Goal: Download file/media

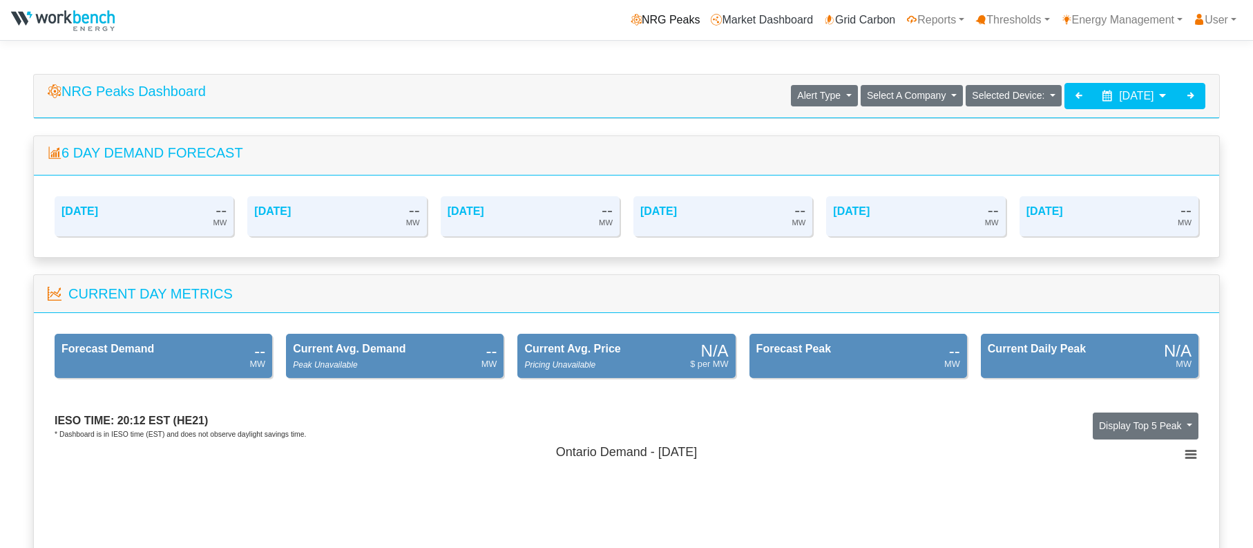
click at [642, 19] on link "NRG Peaks" at bounding box center [665, 20] width 80 height 28
click at [1191, 95] on icon at bounding box center [1190, 95] width 11 height 11
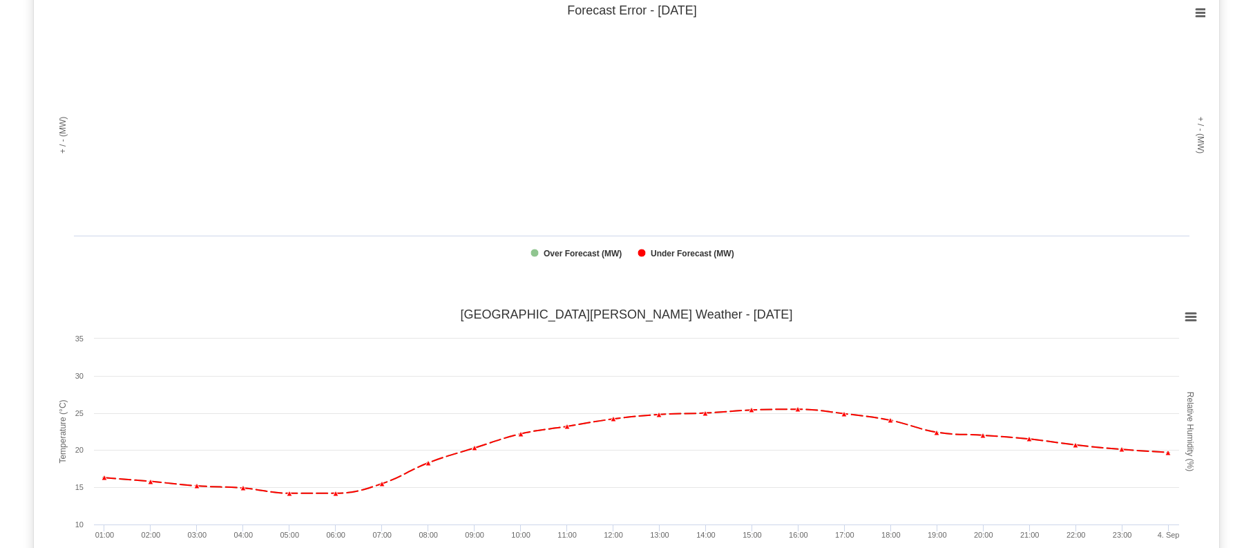
scroll to position [1036, 0]
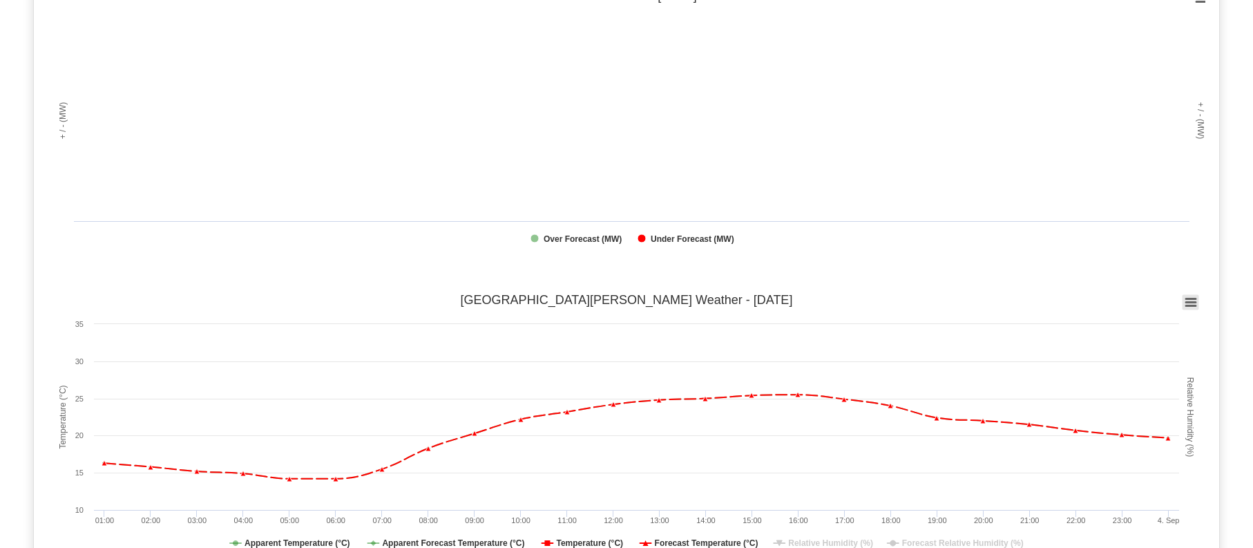
click at [1192, 303] on icon at bounding box center [1191, 302] width 10 height 7
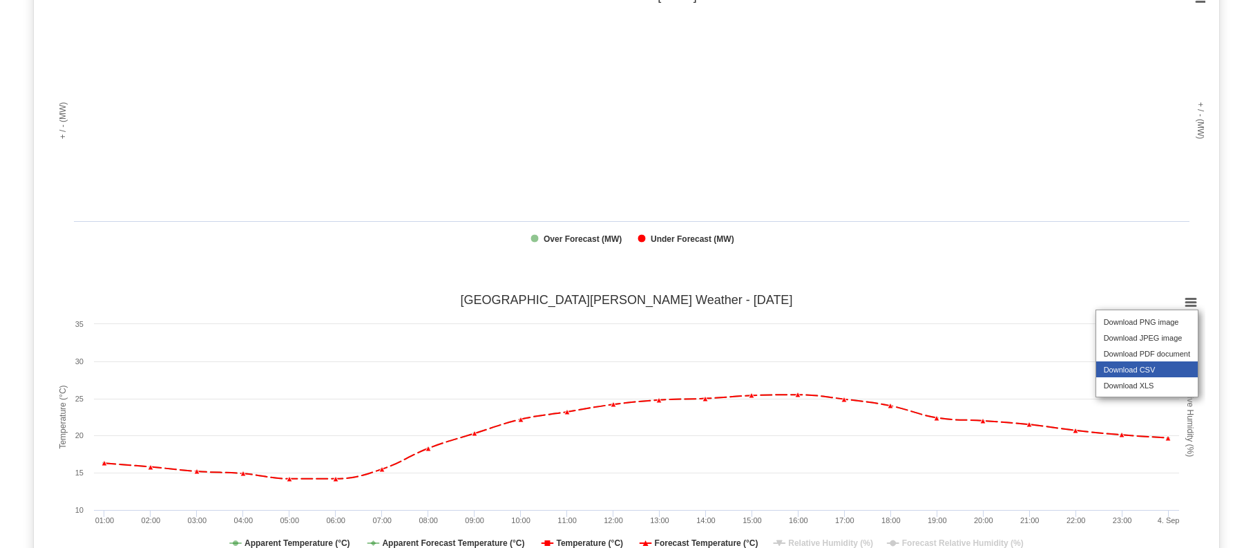
click at [1164, 375] on li "Download CSV" at bounding box center [1147, 369] width 102 height 16
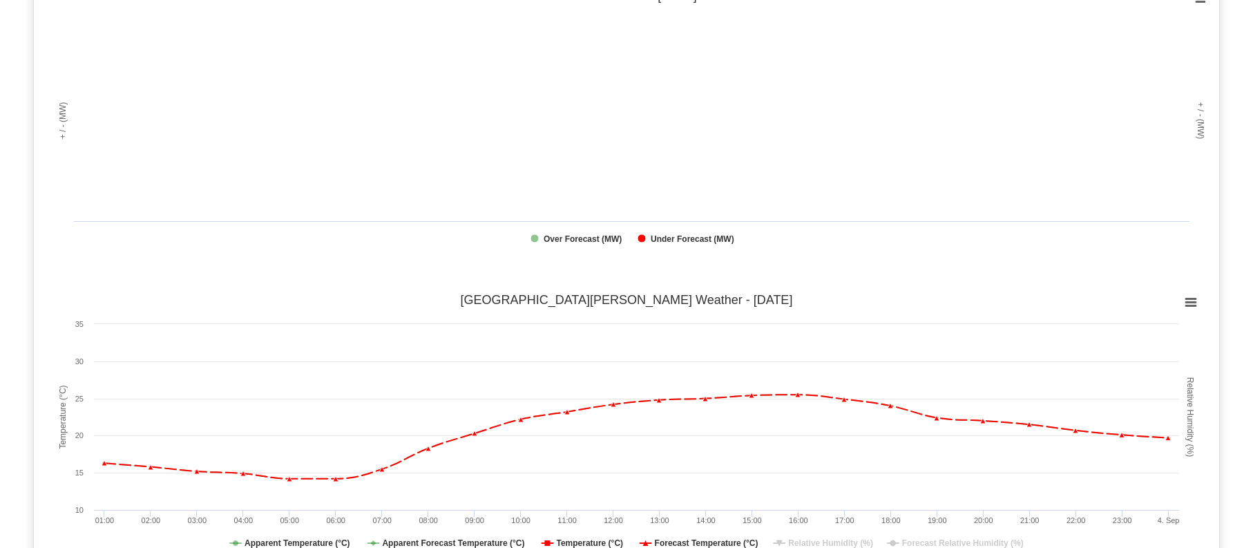
click at [468, 153] on rect at bounding box center [627, 121] width 1158 height 276
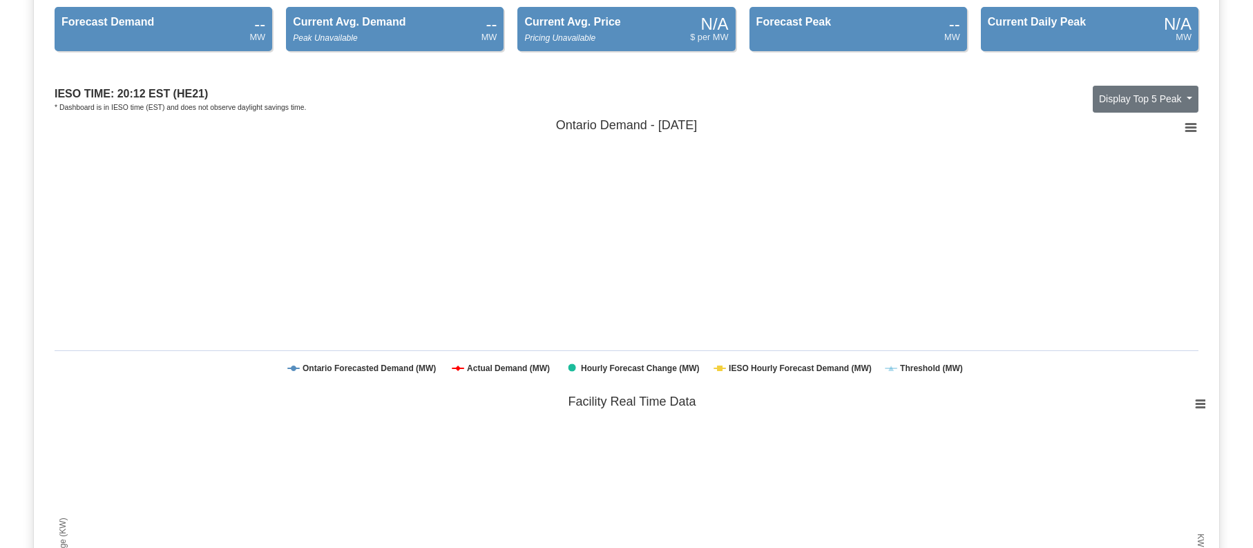
scroll to position [0, 0]
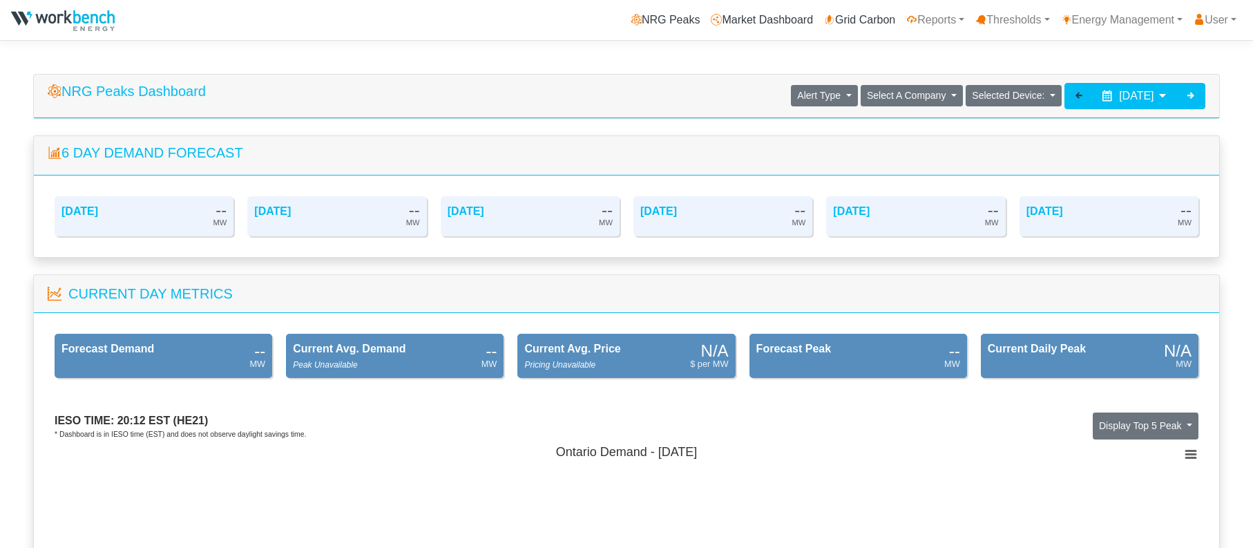
click at [1073, 99] on icon at bounding box center [1078, 95] width 11 height 11
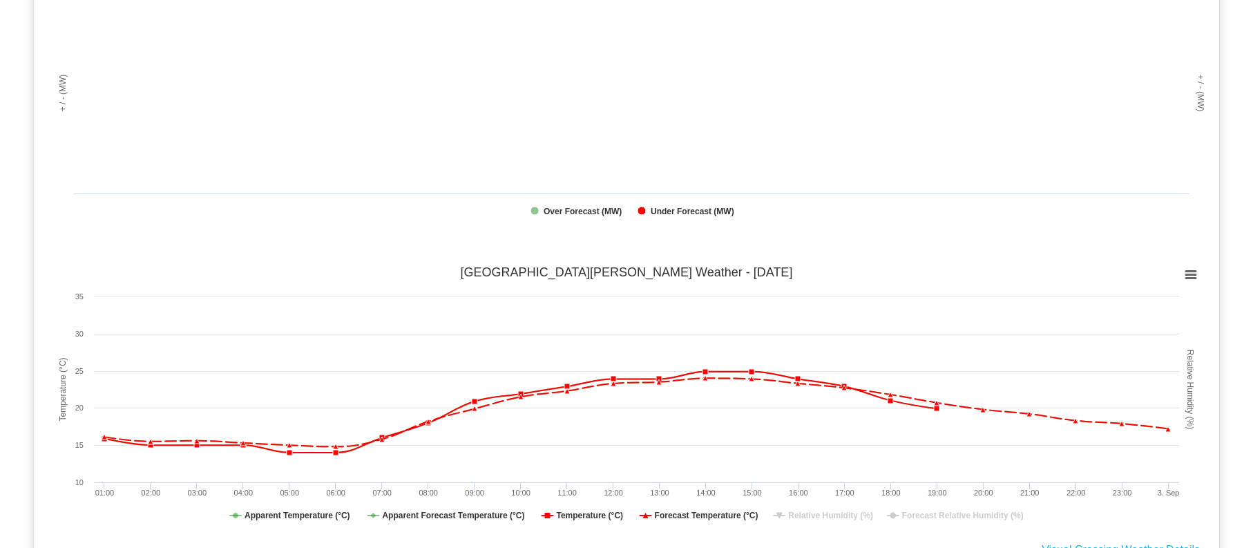
scroll to position [1105, 0]
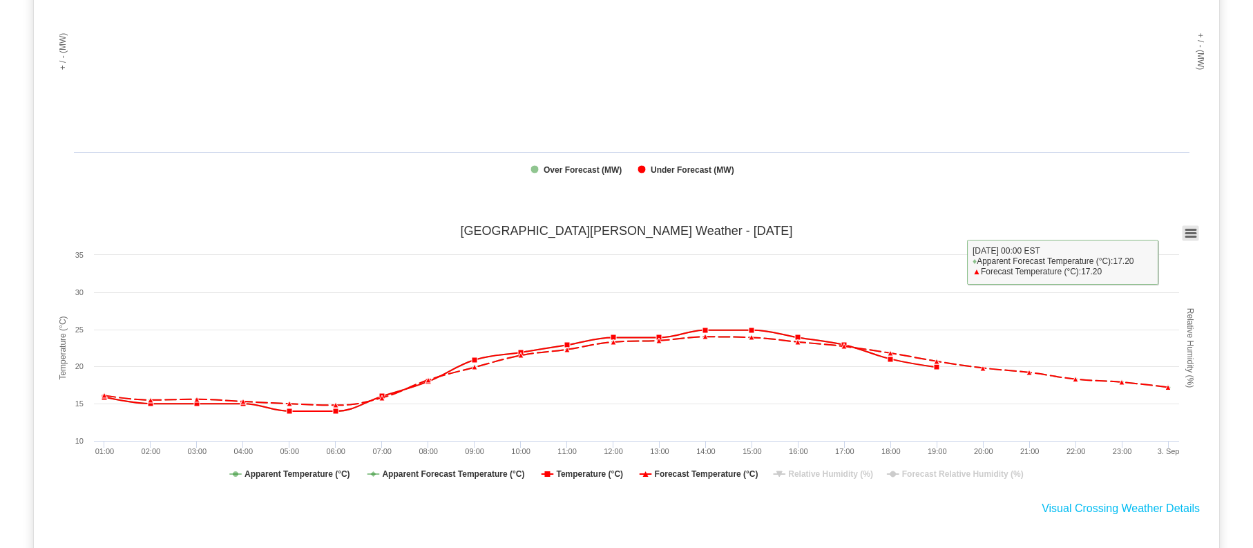
click at [1183, 237] on rect at bounding box center [1190, 233] width 17 height 15
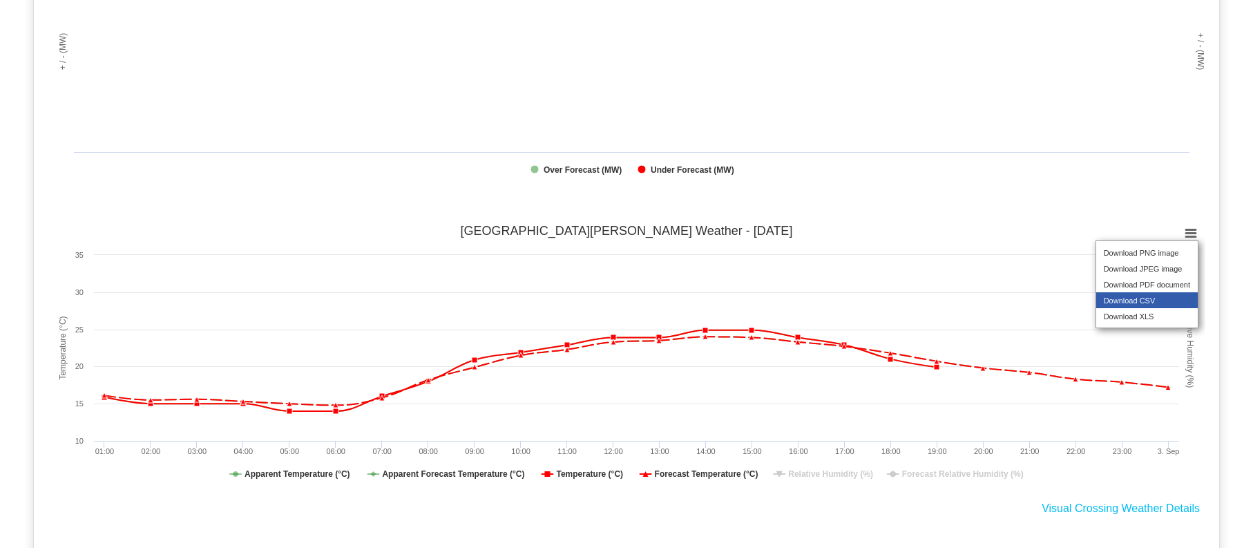
click at [1170, 308] on li "Download CSV" at bounding box center [1147, 300] width 102 height 16
